Goal: Task Accomplishment & Management: Manage account settings

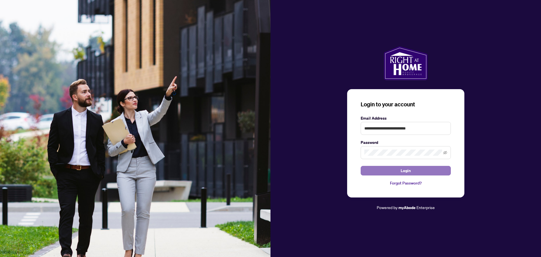
click at [407, 172] on span "Login" at bounding box center [405, 170] width 10 height 9
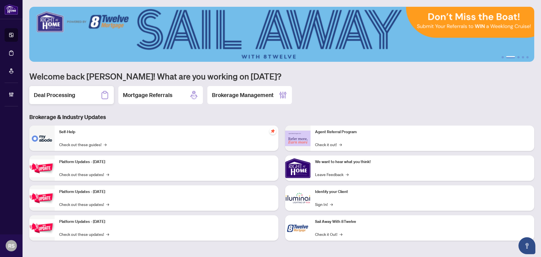
click at [58, 98] on h2 "Deal Processing" at bounding box center [54, 95] width 41 height 8
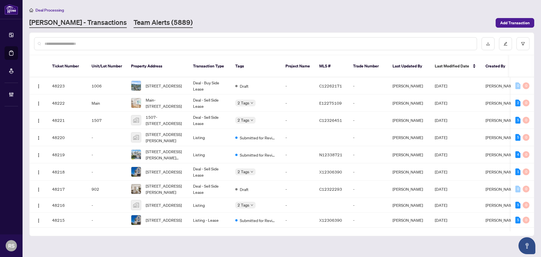
click at [133, 25] on link "Team Alerts (5889)" at bounding box center [162, 23] width 59 height 10
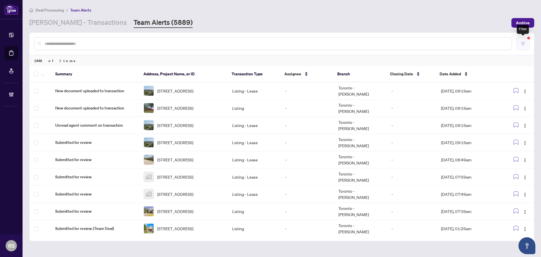
click at [428, 45] on icon "filter" at bounding box center [523, 44] width 4 height 4
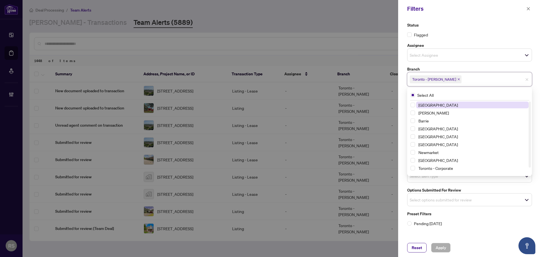
click at [428, 77] on input "search" at bounding box center [481, 79] width 39 height 7
click at [428, 104] on span "[GEOGRAPHIC_DATA]" at bounding box center [437, 104] width 39 height 5
click at [428, 79] on icon "close" at bounding box center [458, 79] width 3 height 3
click at [428, 193] on span "Apply" at bounding box center [440, 247] width 10 height 9
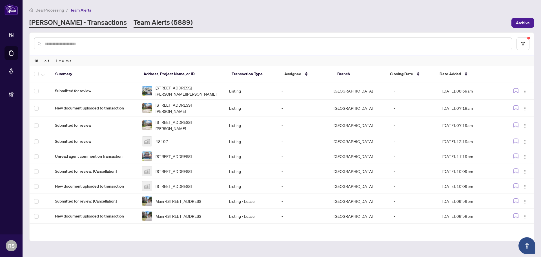
click at [60, 23] on link "[PERSON_NAME] - Transactions" at bounding box center [77, 23] width 97 height 10
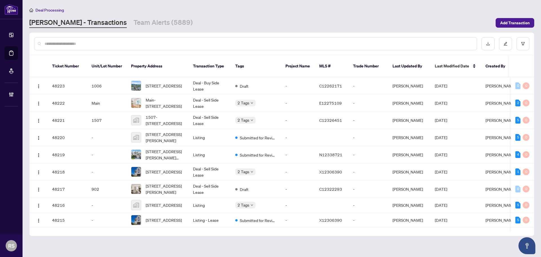
click at [55, 43] on input "text" at bounding box center [257, 44] width 427 height 6
paste input "*******"
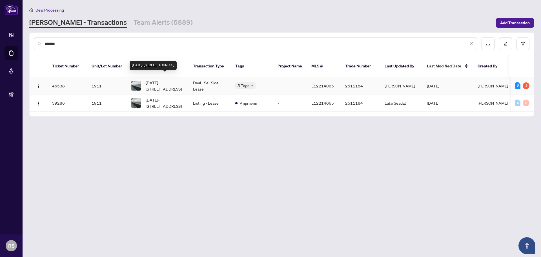
type input "*******"
click at [166, 80] on span "[DATE]-[STREET_ADDRESS]" at bounding box center [165, 85] width 38 height 12
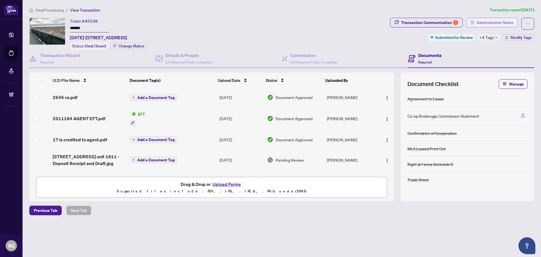
click at [428, 25] on span "Administrator Notes" at bounding box center [494, 22] width 37 height 9
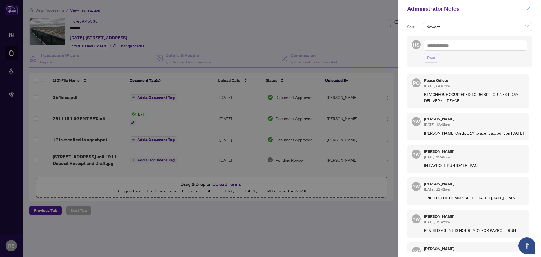
click at [428, 10] on icon "close" at bounding box center [528, 9] width 4 height 4
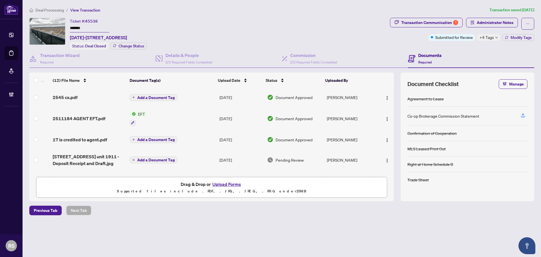
click at [45, 10] on span "Deal Processing" at bounding box center [49, 10] width 28 height 5
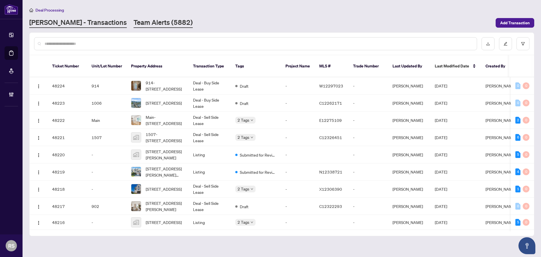
click at [139, 22] on link "Team Alerts (5882)" at bounding box center [162, 23] width 59 height 10
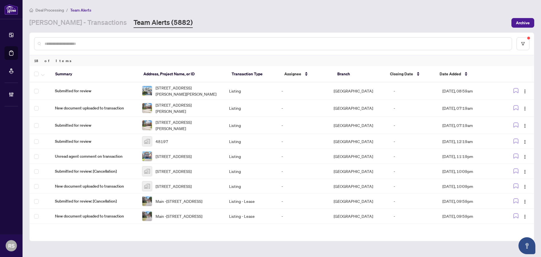
click at [52, 43] on input "text" at bounding box center [275, 44] width 462 height 6
paste input "*******"
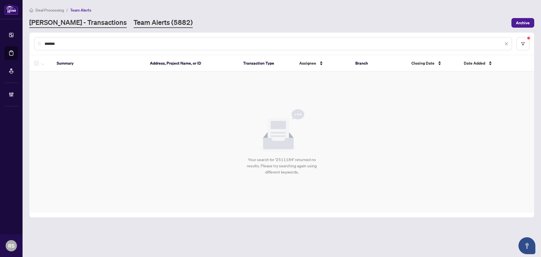
type input "*******"
click at [75, 25] on link "[PERSON_NAME] - Transactions" at bounding box center [77, 23] width 97 height 10
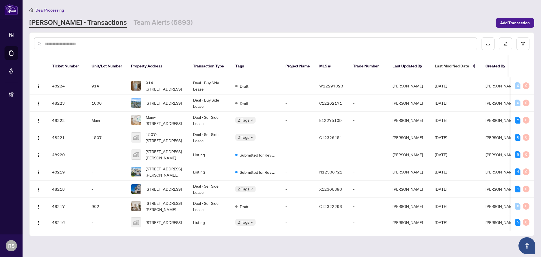
click at [80, 44] on input "text" at bounding box center [257, 44] width 427 height 6
paste input "*******"
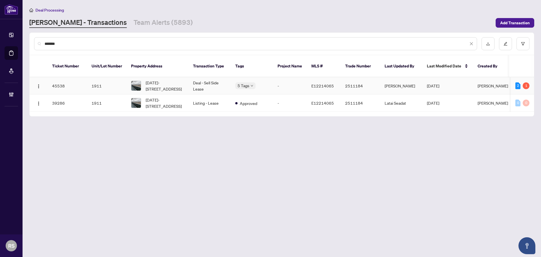
type input "*******"
click at [168, 79] on span "[DATE]-[STREET_ADDRESS]" at bounding box center [165, 85] width 38 height 12
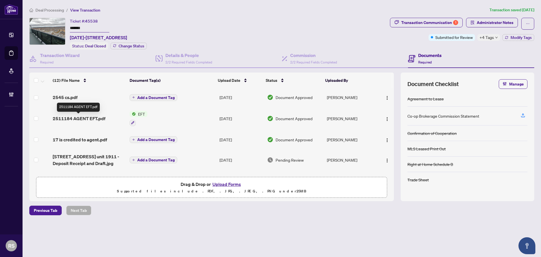
click at [83, 118] on span "2511184 AGENT EFT.pdf" at bounding box center [79, 118] width 53 height 7
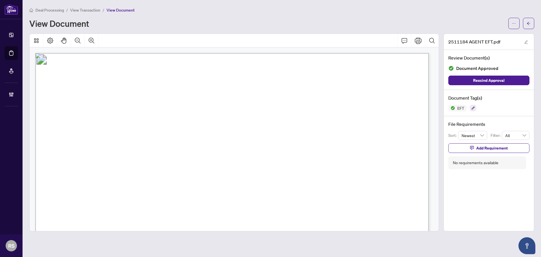
click at [88, 11] on span "View Transaction" at bounding box center [85, 10] width 30 height 5
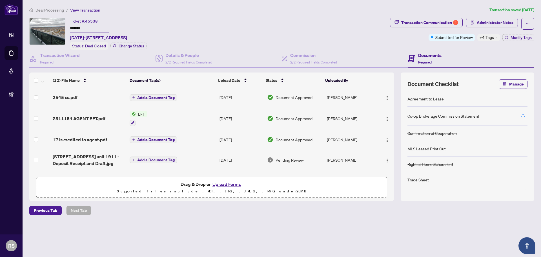
click at [428, 54] on div "Documents Required" at bounding box center [471, 59] width 126 height 18
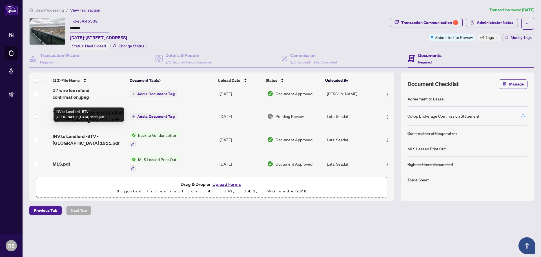
scroll to position [169, 0]
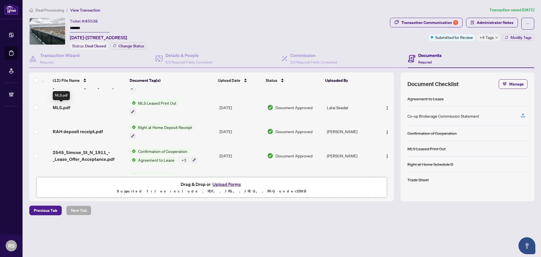
click at [61, 105] on span "MLS.pdf" at bounding box center [61, 107] width 17 height 7
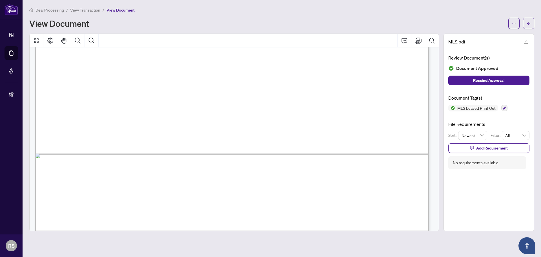
scroll to position [337, 0]
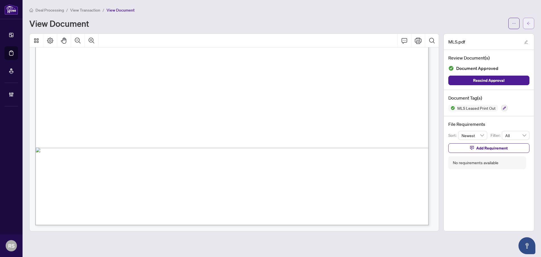
click at [428, 25] on icon "arrow-left" at bounding box center [528, 23] width 4 height 4
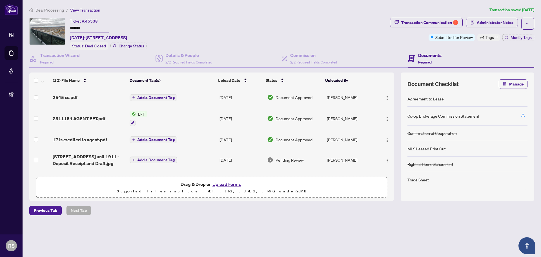
click at [52, 11] on span "Deal Processing" at bounding box center [49, 10] width 28 height 5
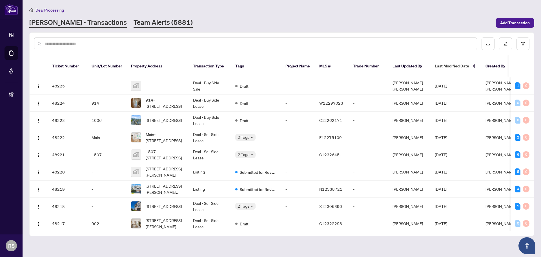
click at [133, 23] on link "Team Alerts (5881)" at bounding box center [162, 23] width 59 height 10
